Goal: Check status: Check status

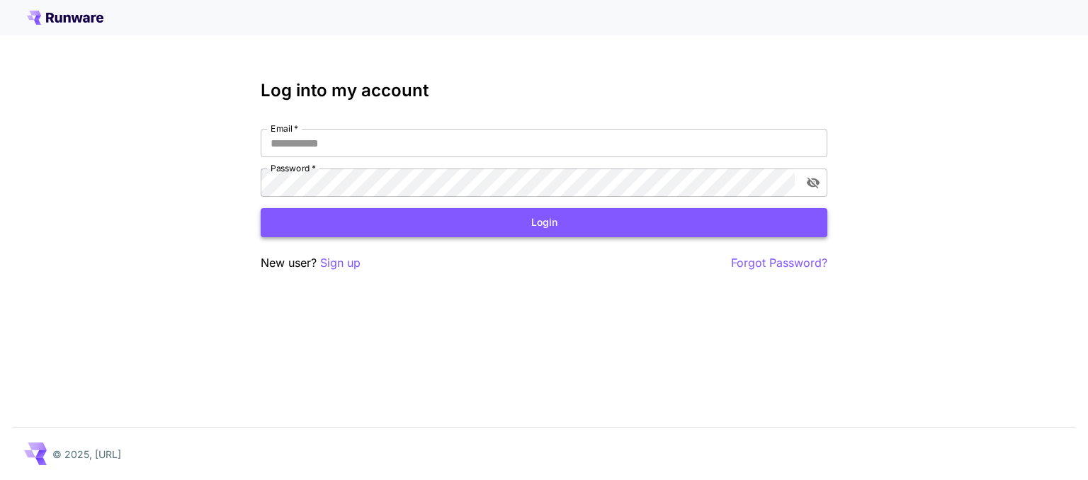
type input "**********"
click at [408, 216] on button "Login" at bounding box center [544, 222] width 567 height 29
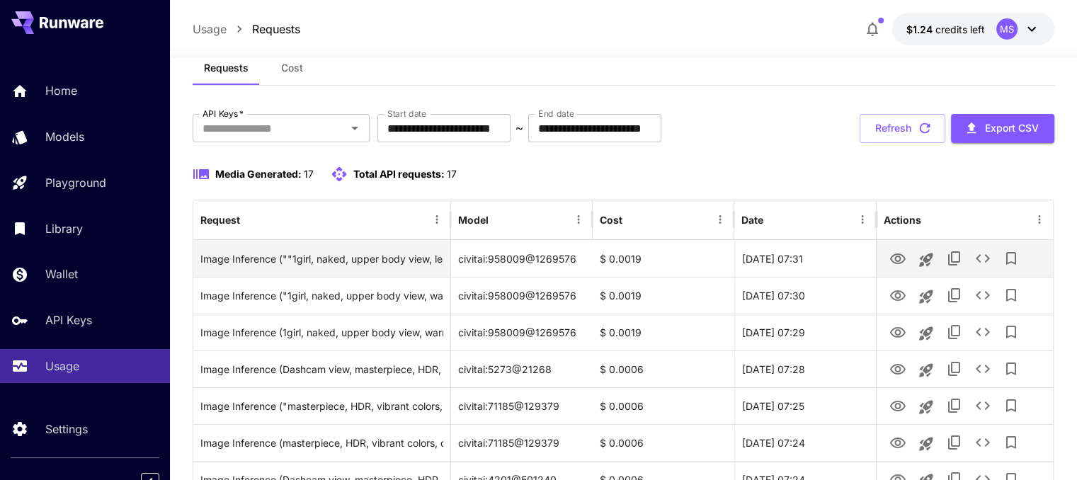
scroll to position [71, 0]
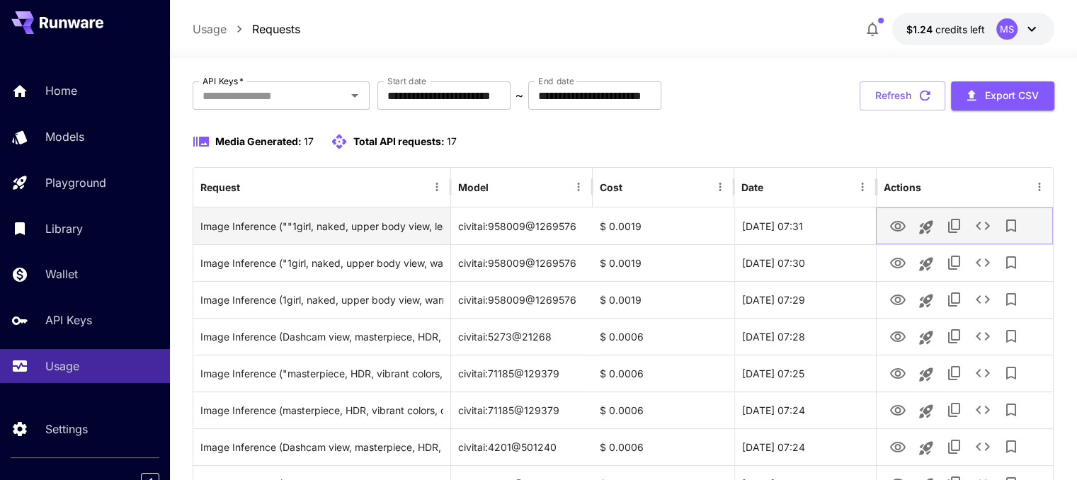
click at [902, 228] on icon "View" at bounding box center [898, 226] width 16 height 11
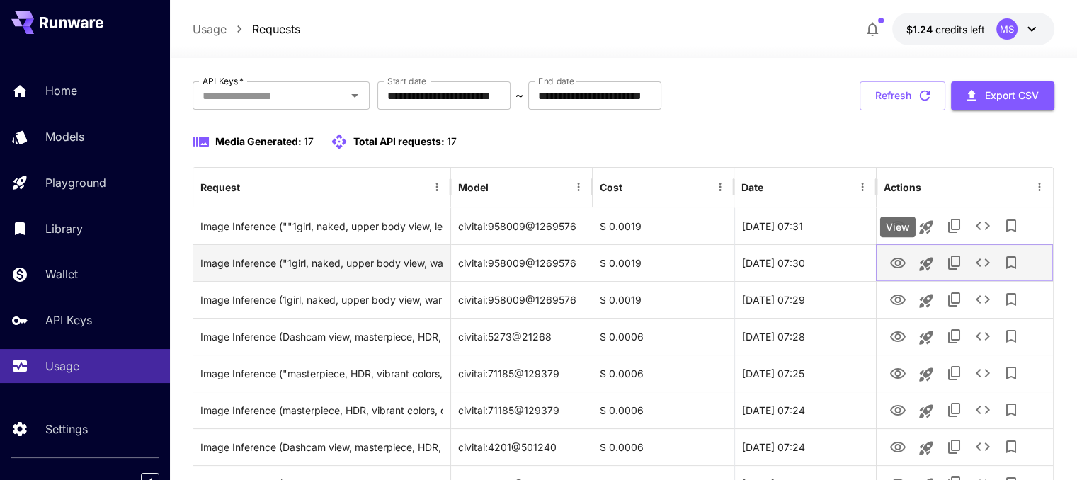
click at [891, 256] on icon "View" at bounding box center [898, 263] width 17 height 17
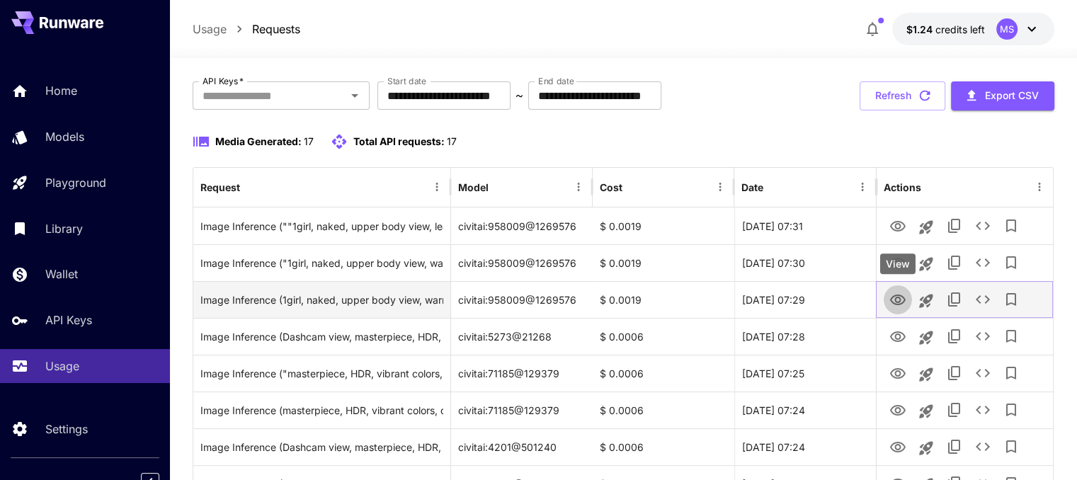
click at [905, 297] on icon "View" at bounding box center [898, 300] width 17 height 17
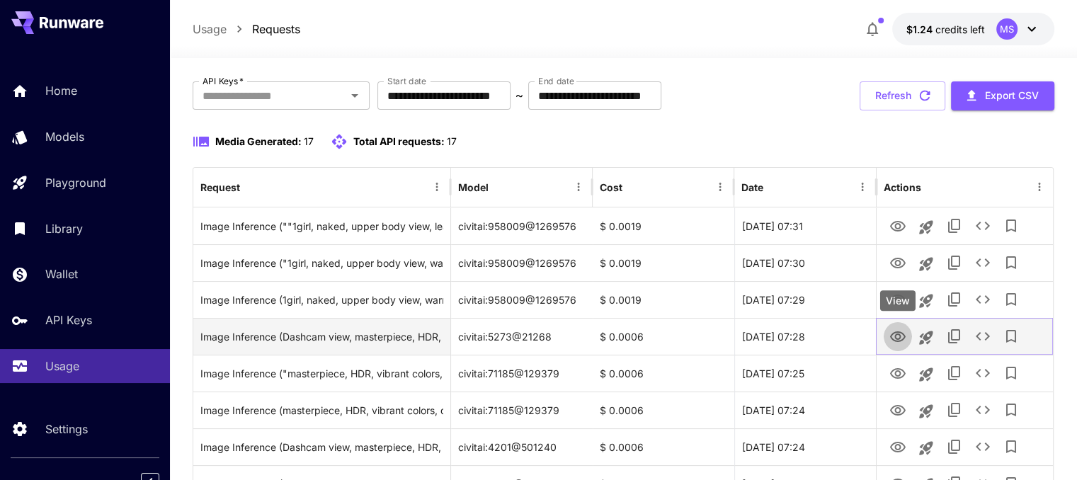
click at [904, 344] on icon "View" at bounding box center [898, 337] width 17 height 17
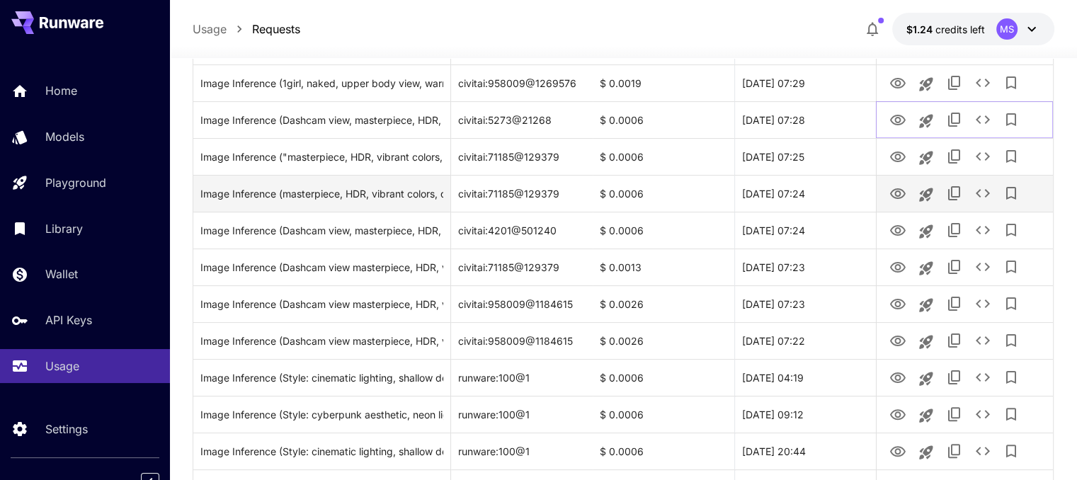
scroll to position [290, 0]
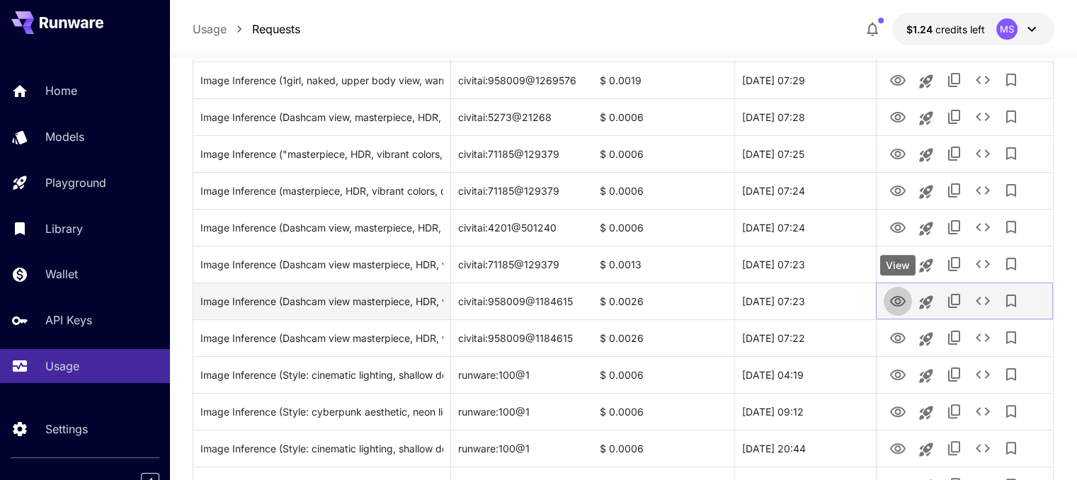
click at [900, 303] on icon "View" at bounding box center [898, 301] width 17 height 17
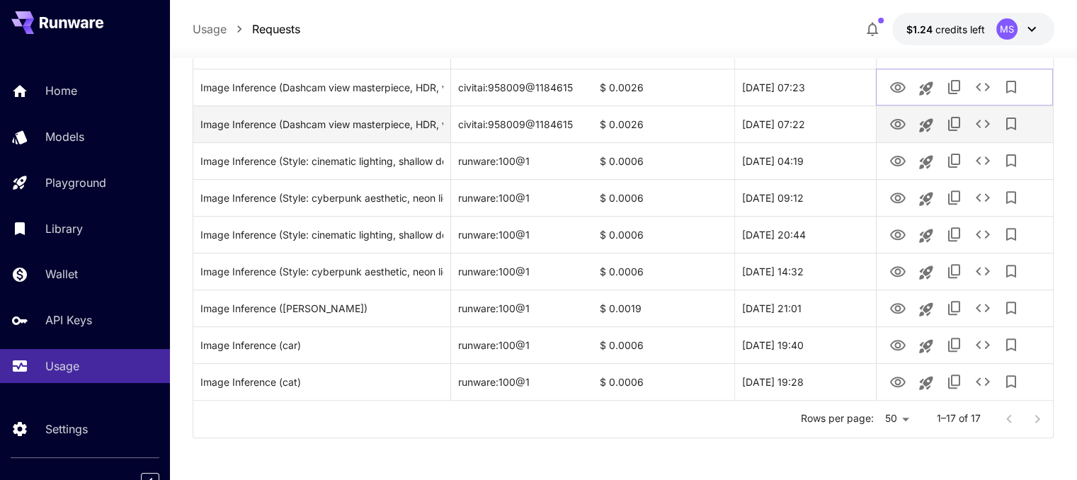
scroll to position [504, 0]
